Goal: Book appointment/travel/reservation

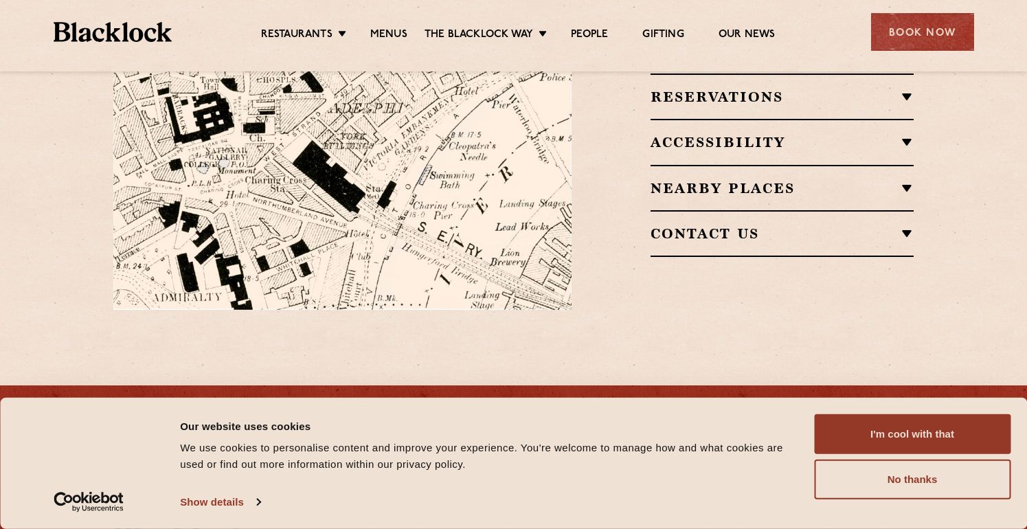
scroll to position [802, 0]
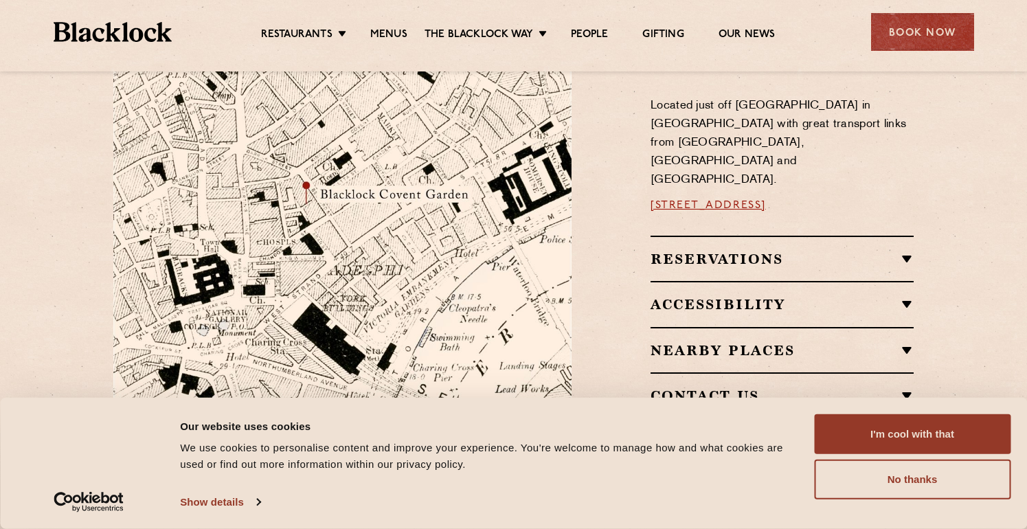
click at [390, 251] on img at bounding box center [342, 230] width 458 height 482
click at [389, 184] on img at bounding box center [342, 230] width 458 height 482
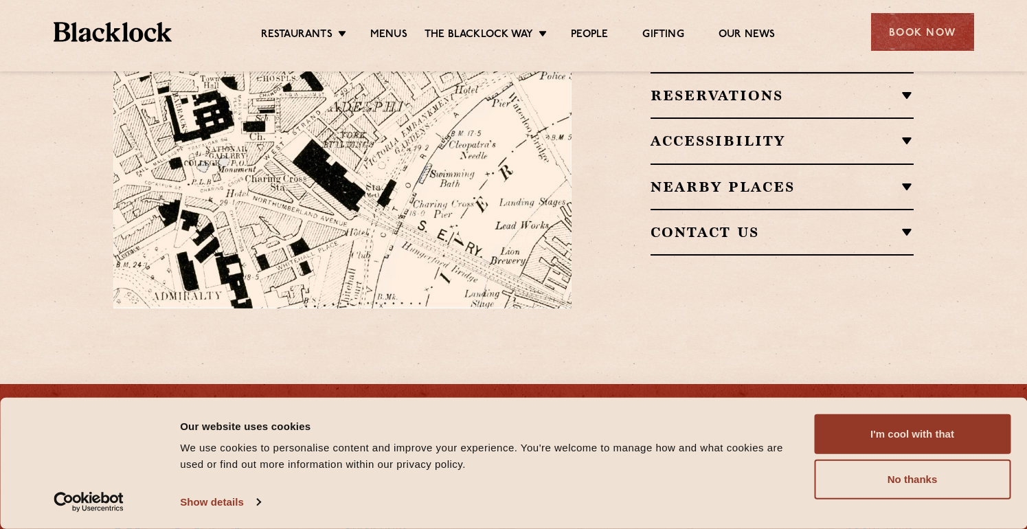
scroll to position [967, 0]
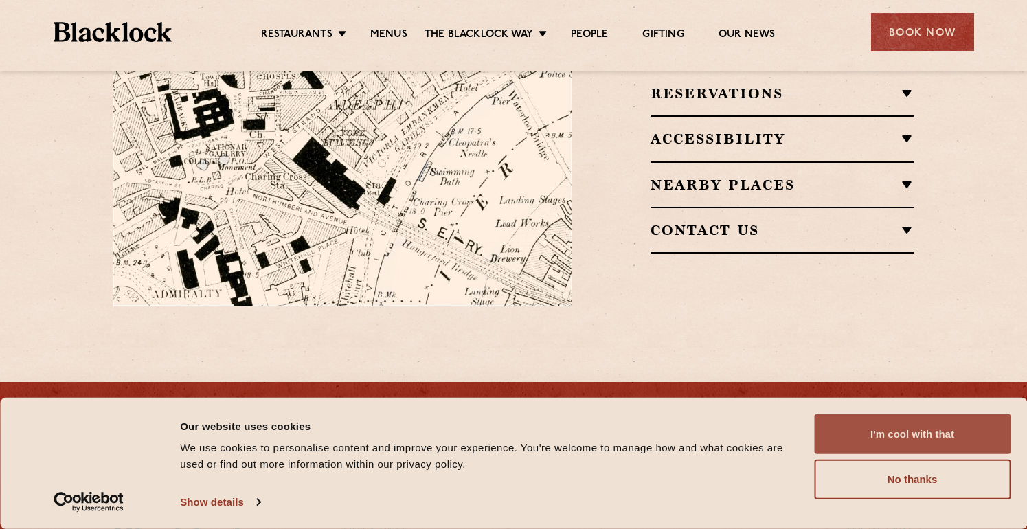
click at [881, 432] on button "I'm cool with that" at bounding box center [912, 434] width 197 height 40
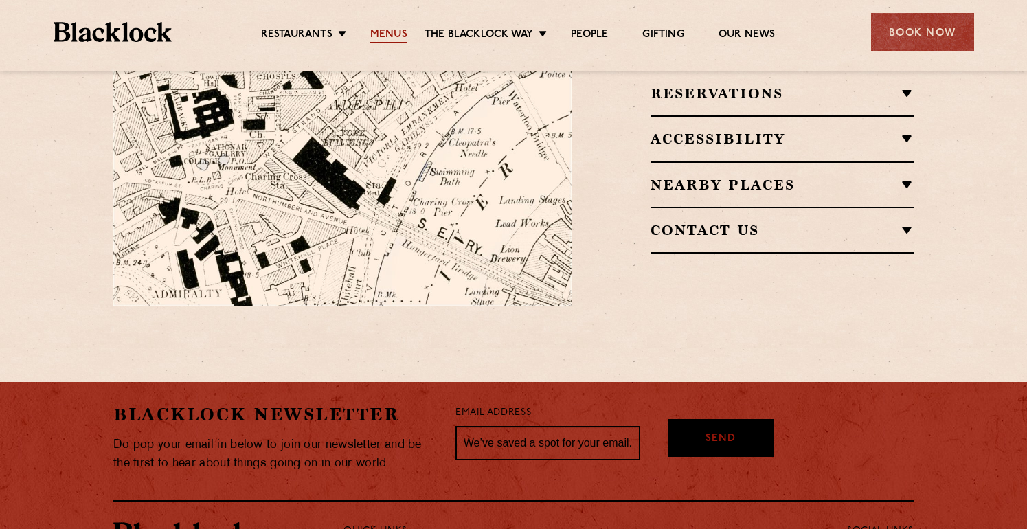
click at [400, 32] on link "Menus" at bounding box center [388, 35] width 37 height 15
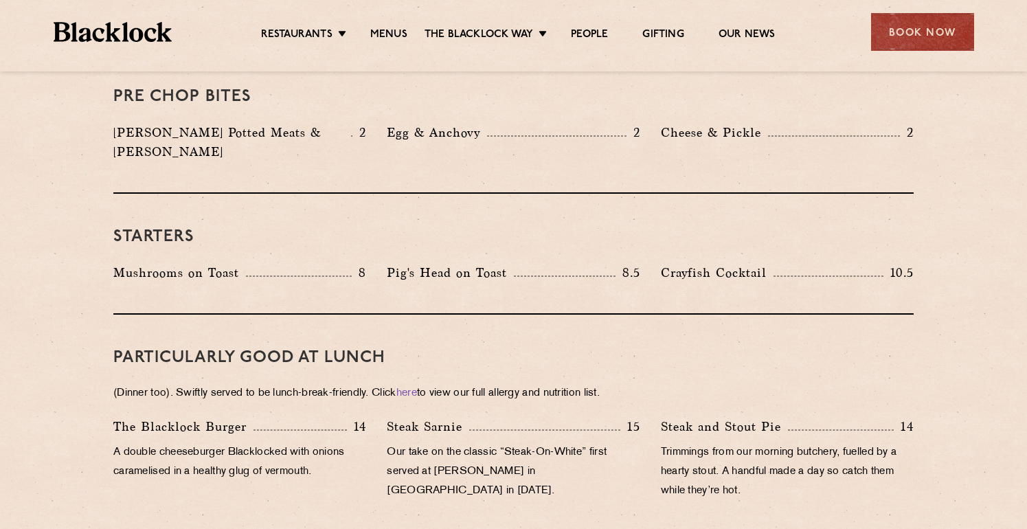
scroll to position [128, 0]
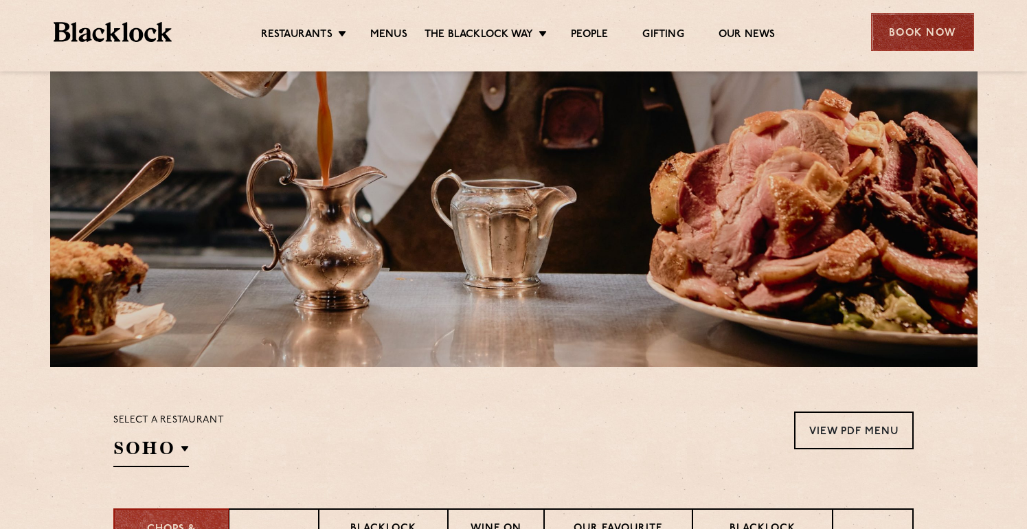
click at [941, 25] on div "Book Now" at bounding box center [922, 32] width 103 height 38
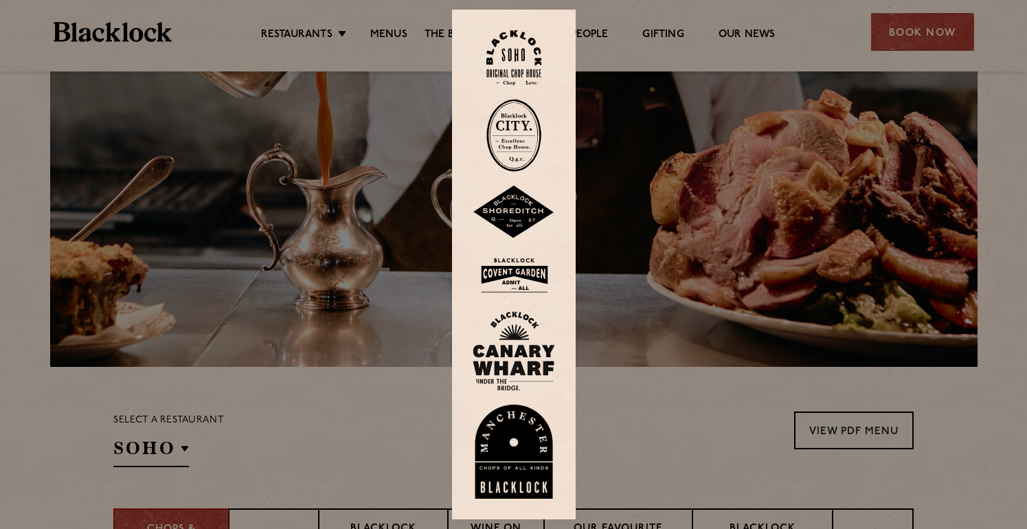
click at [514, 273] on img at bounding box center [514, 275] width 82 height 45
